Goal: Check status: Check status

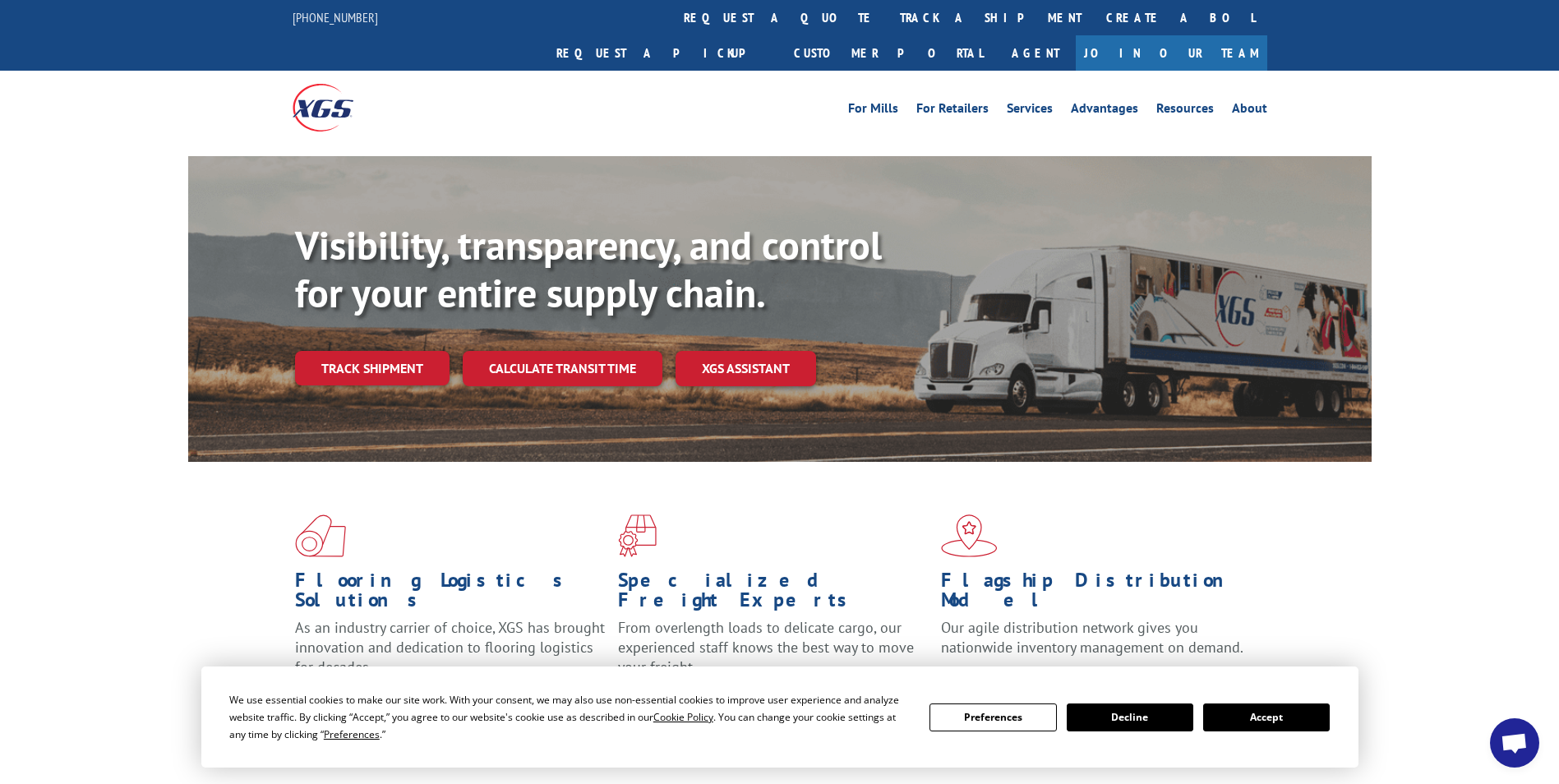
click at [888, 10] on link "track a shipment" at bounding box center [990, 17] width 206 height 35
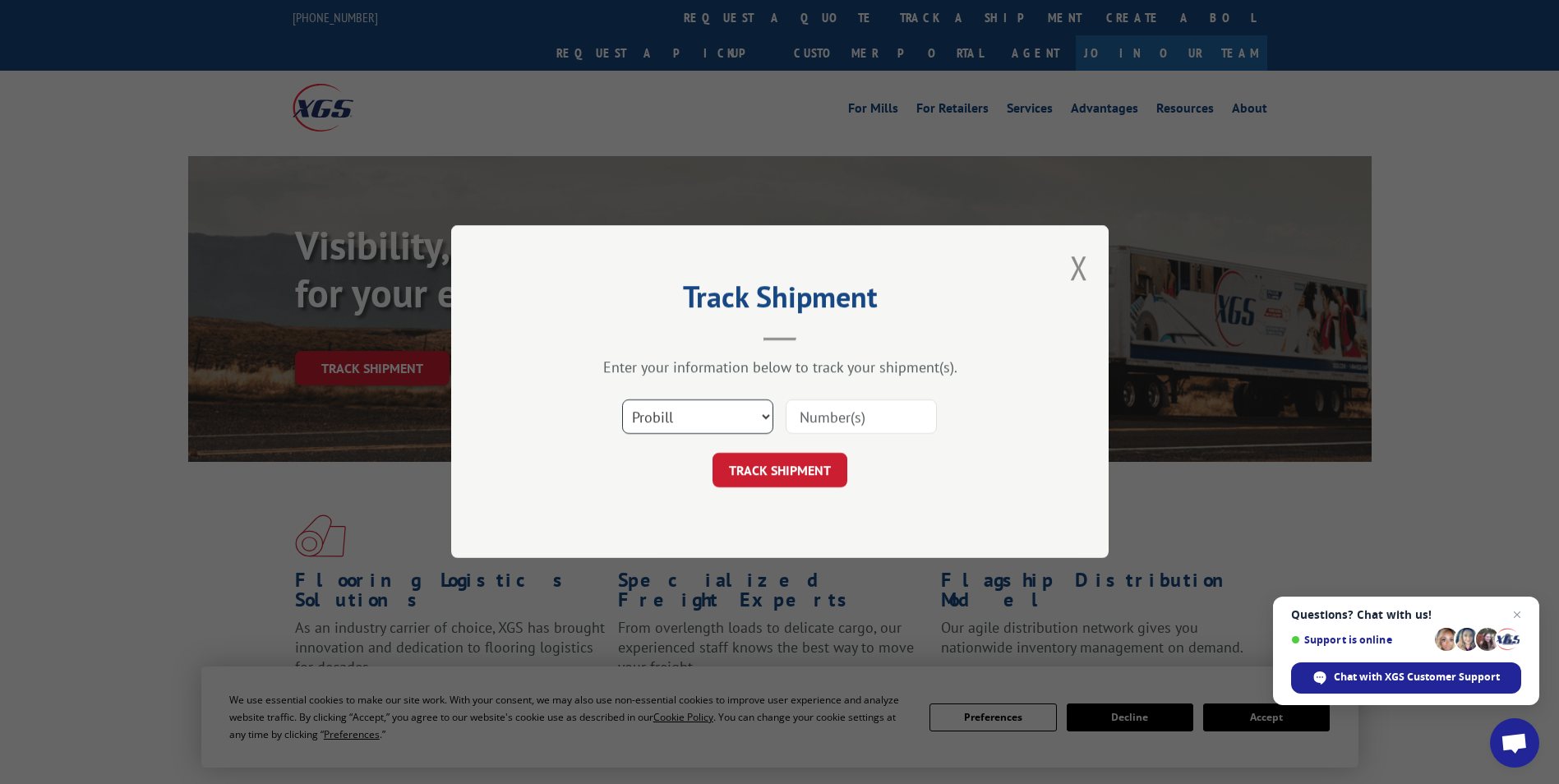
click at [763, 415] on select "Select category... Probill BOL PO" at bounding box center [697, 417] width 151 height 34
select select "bol"
click at [622, 400] on select "Select category... Probill BOL PO" at bounding box center [697, 417] width 151 height 34
paste input "5562580"
type input "5562580"
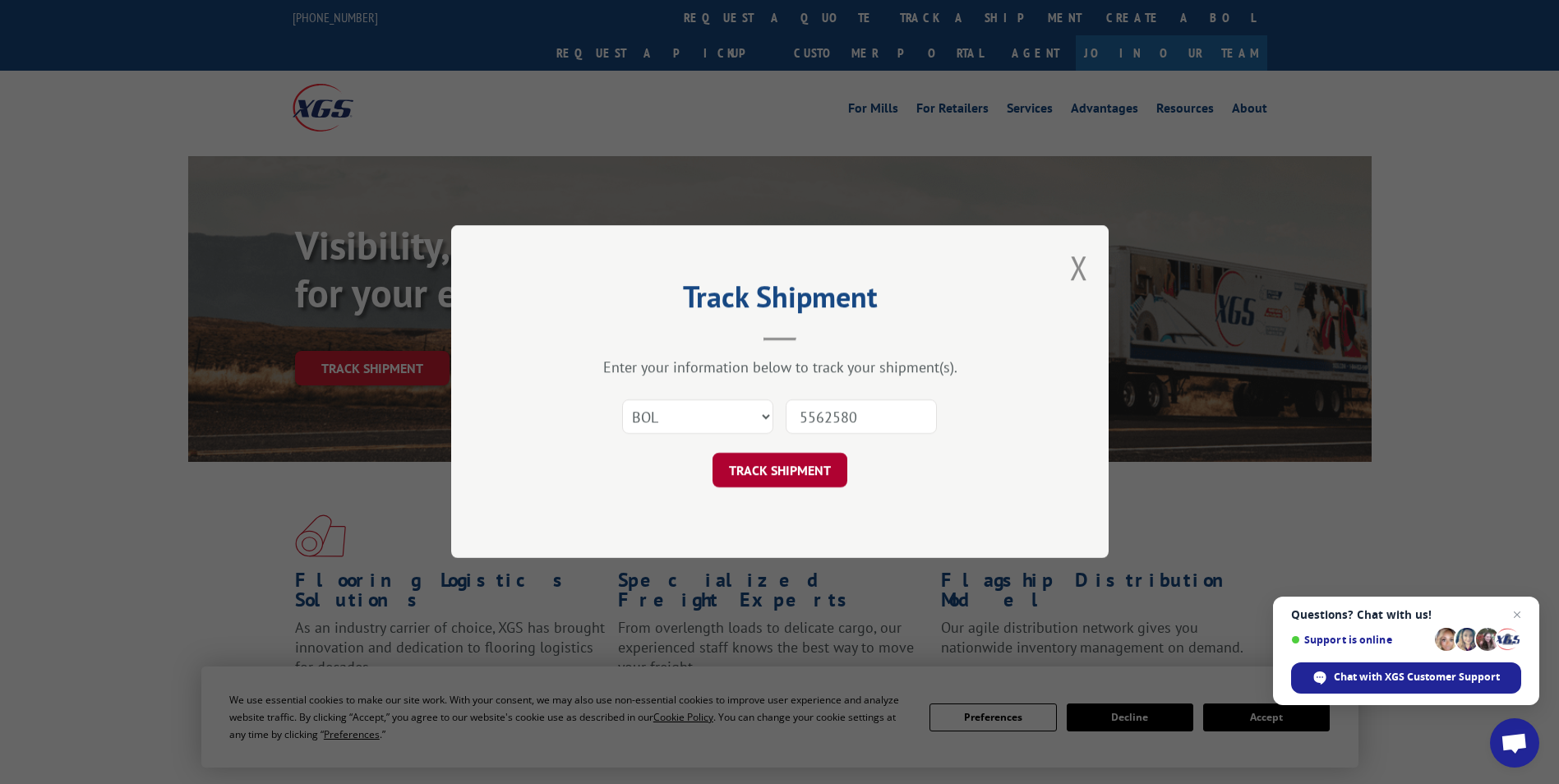
click at [828, 474] on button "TRACK SHIPMENT" at bounding box center [780, 470] width 134 height 34
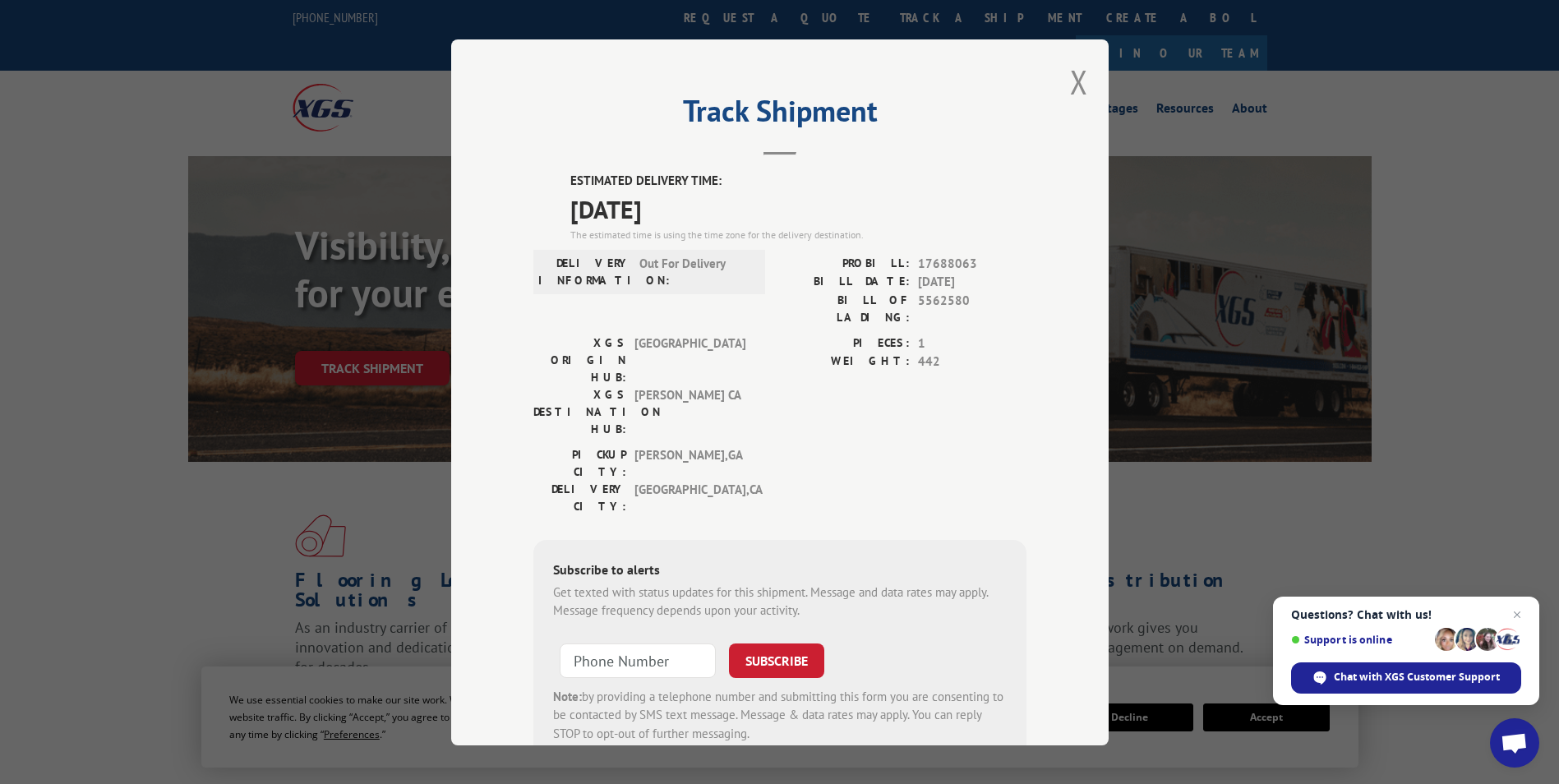
click at [1082, 82] on div "Track Shipment ESTIMATED DELIVERY TIME: [DATE] The estimated time is using the …" at bounding box center [779, 392] width 658 height 706
click at [1075, 81] on button "Close modal" at bounding box center [1078, 82] width 18 height 44
